Goal: Task Accomplishment & Management: Complete application form

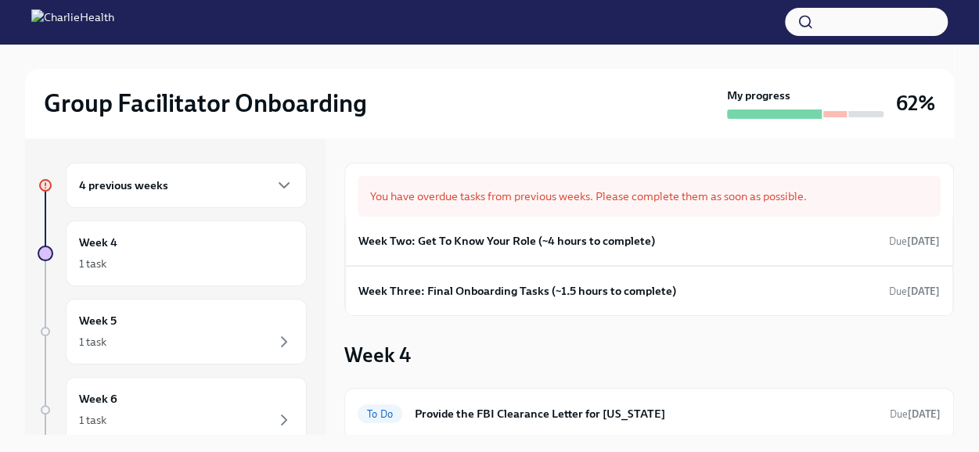
click at [94, 193] on h6 "4 previous weeks" at bounding box center [123, 185] width 89 height 17
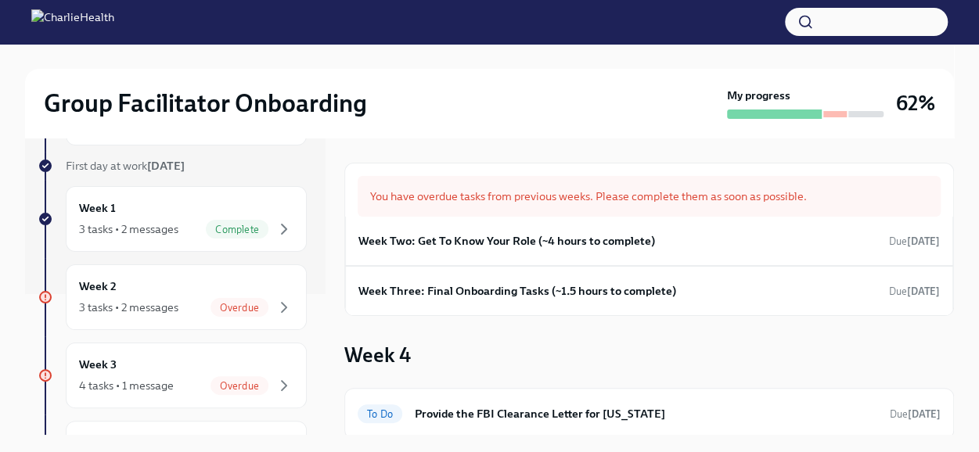
scroll to position [174, 0]
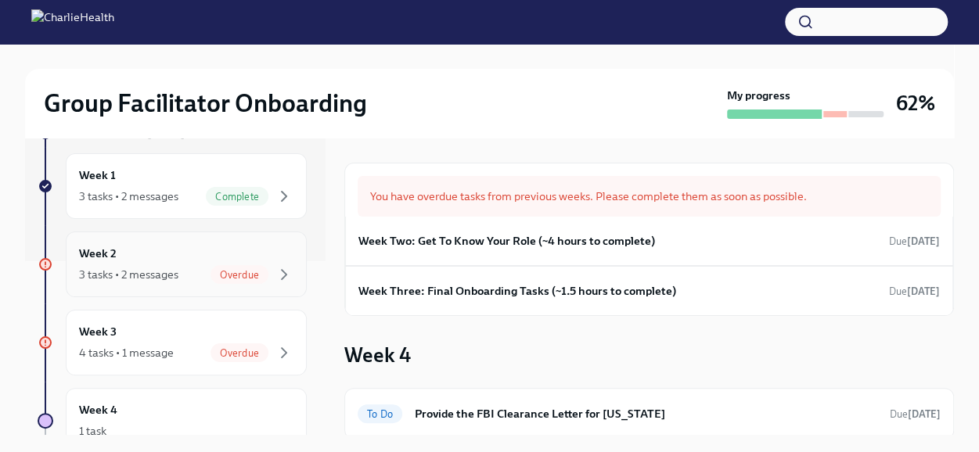
click at [116, 268] on div "3 tasks • 2 messages" at bounding box center [128, 275] width 99 height 16
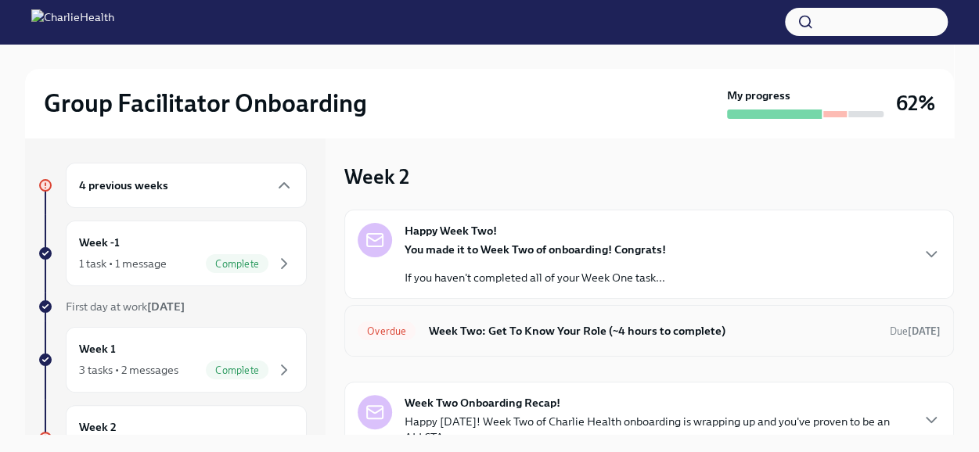
click at [515, 334] on h6 "Week Two: Get To Know Your Role (~4 hours to complete)" at bounding box center [652, 330] width 449 height 17
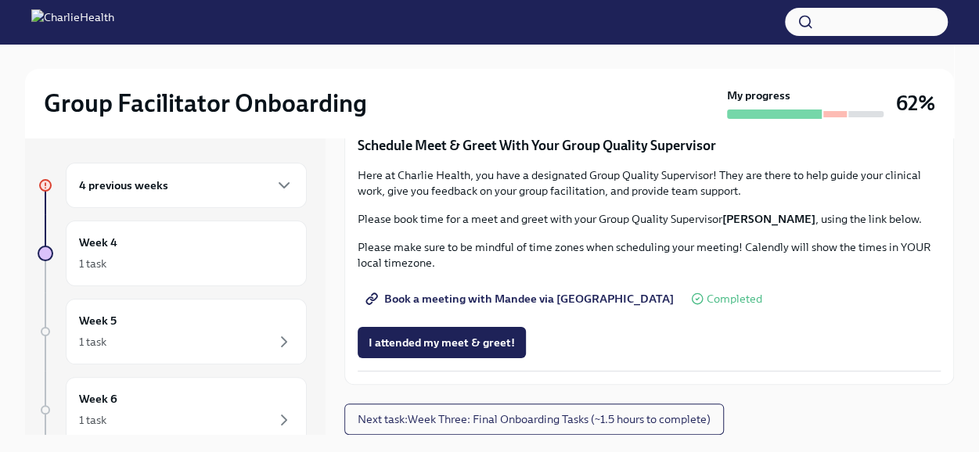
scroll to position [1534, 0]
click at [415, 337] on span "I attended my meet & greet!" at bounding box center [442, 343] width 146 height 16
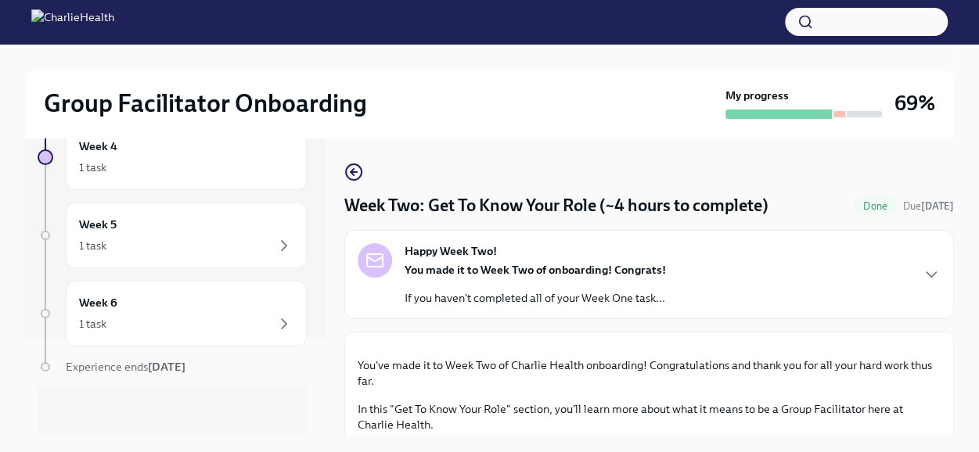
scroll to position [0, 0]
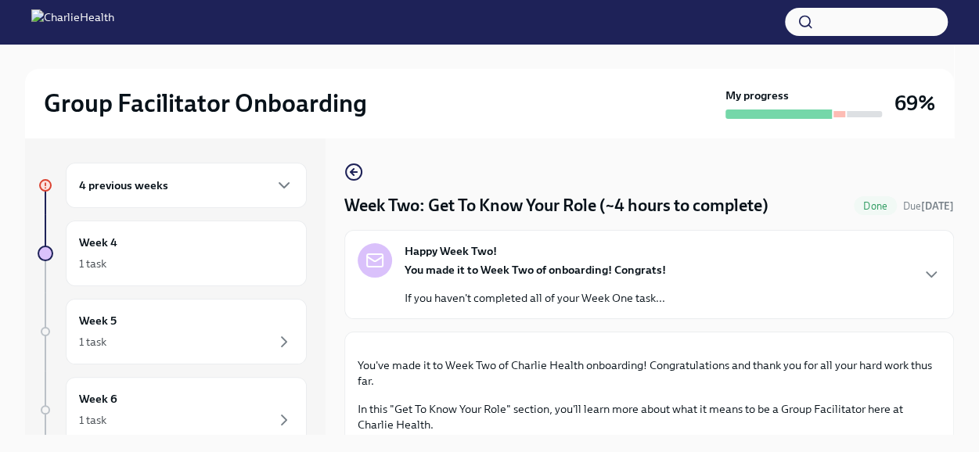
click at [171, 178] on div "4 previous weeks" at bounding box center [186, 185] width 214 height 19
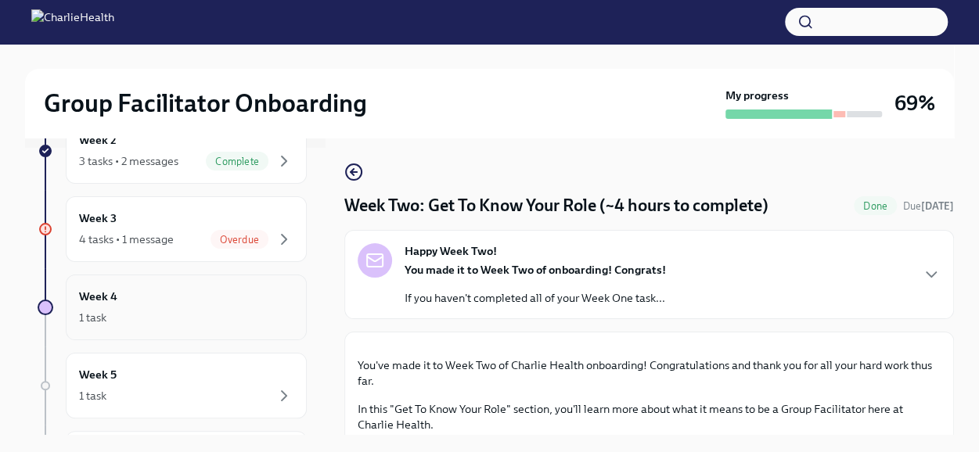
scroll to position [290, 0]
click at [124, 230] on div "4 tasks • 1 message" at bounding box center [126, 237] width 95 height 16
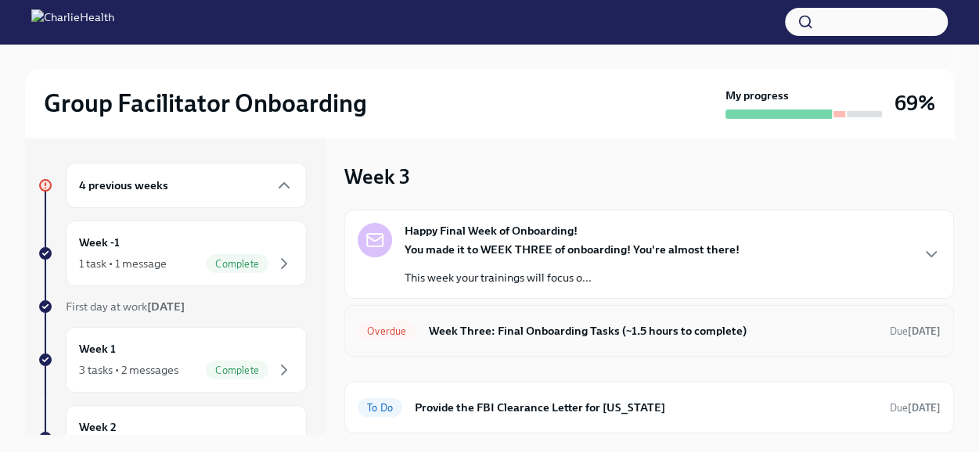
click at [512, 320] on div "Overdue Week Three: Final Onboarding Tasks (~1.5 hours to complete) Due [DATE]" at bounding box center [649, 331] width 583 height 25
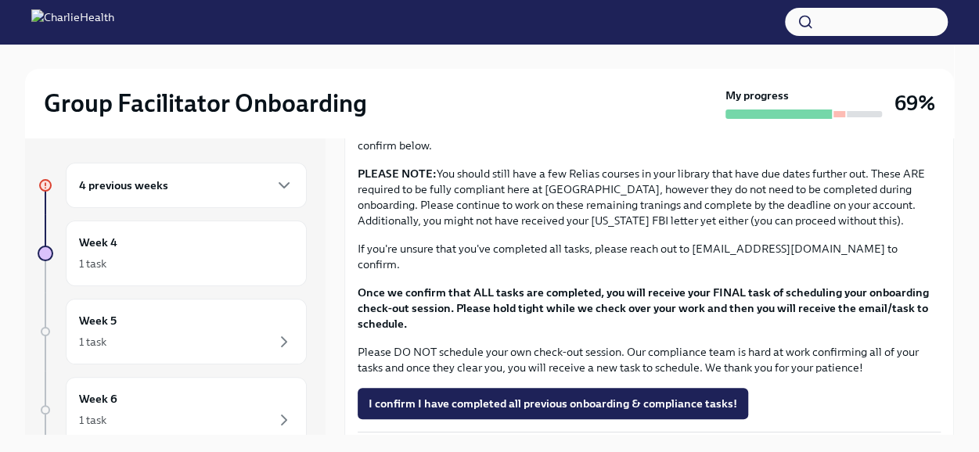
scroll to position [1321, 0]
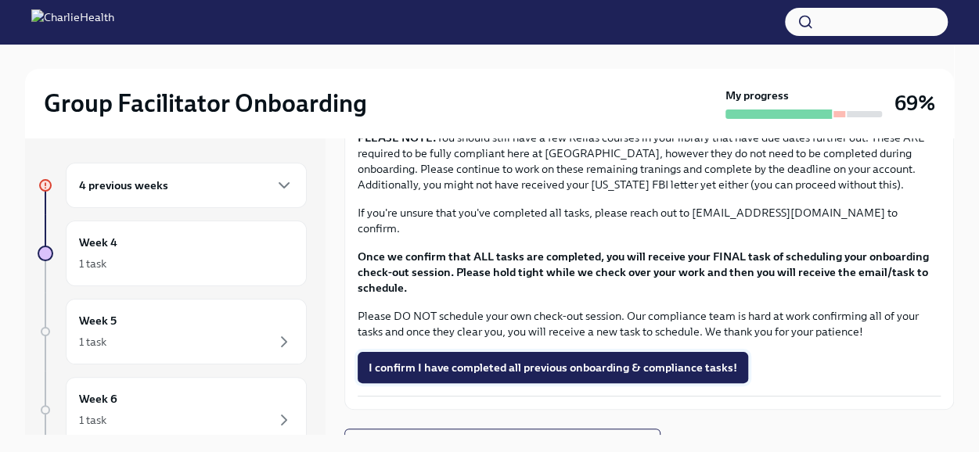
click at [481, 360] on span "I confirm I have completed all previous onboarding & compliance tasks!" at bounding box center [553, 368] width 369 height 16
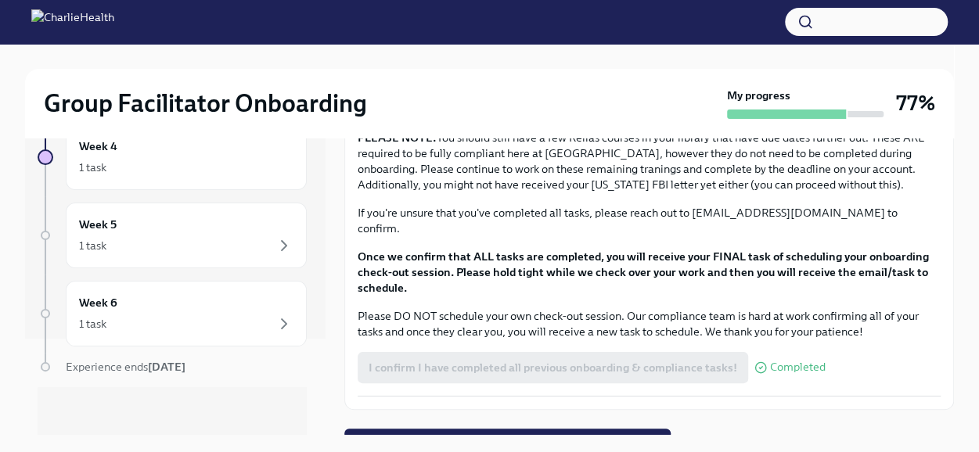
scroll to position [0, 0]
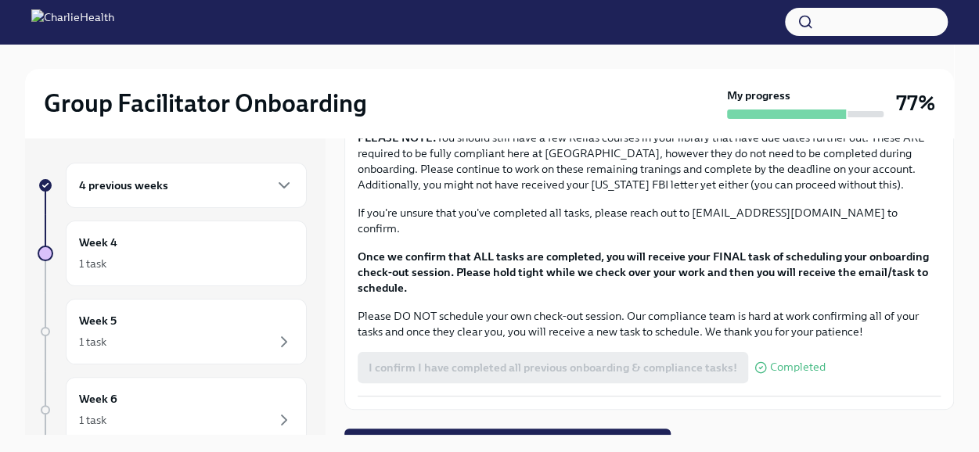
click at [257, 182] on div "4 previous weeks" at bounding box center [186, 185] width 214 height 19
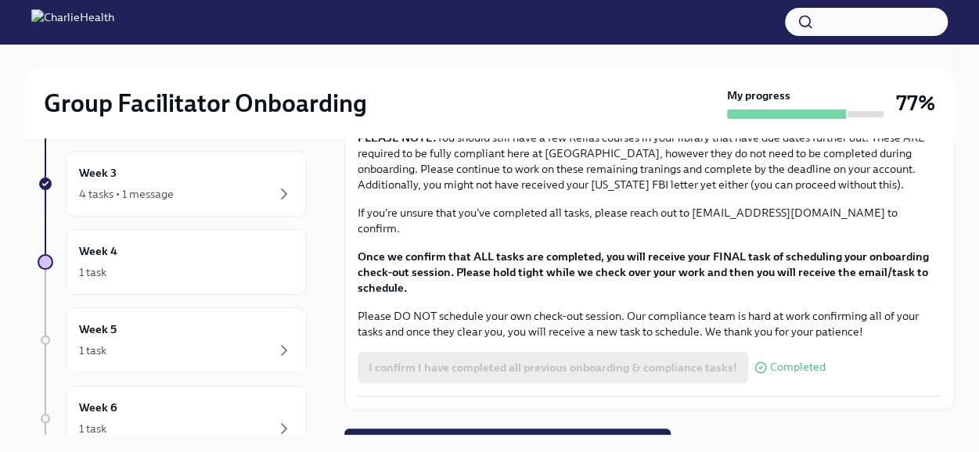
scroll to position [341, 0]
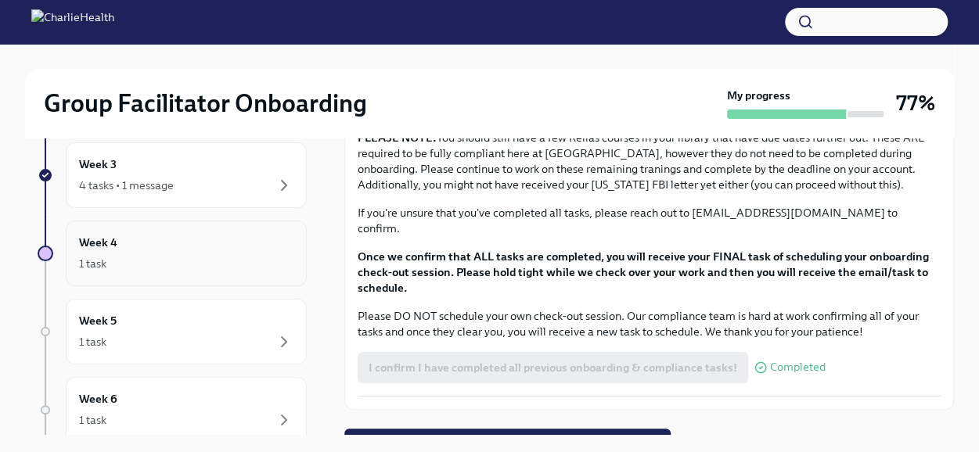
click at [95, 254] on div "1 task" at bounding box center [186, 263] width 214 height 19
